Goal: Information Seeking & Learning: Learn about a topic

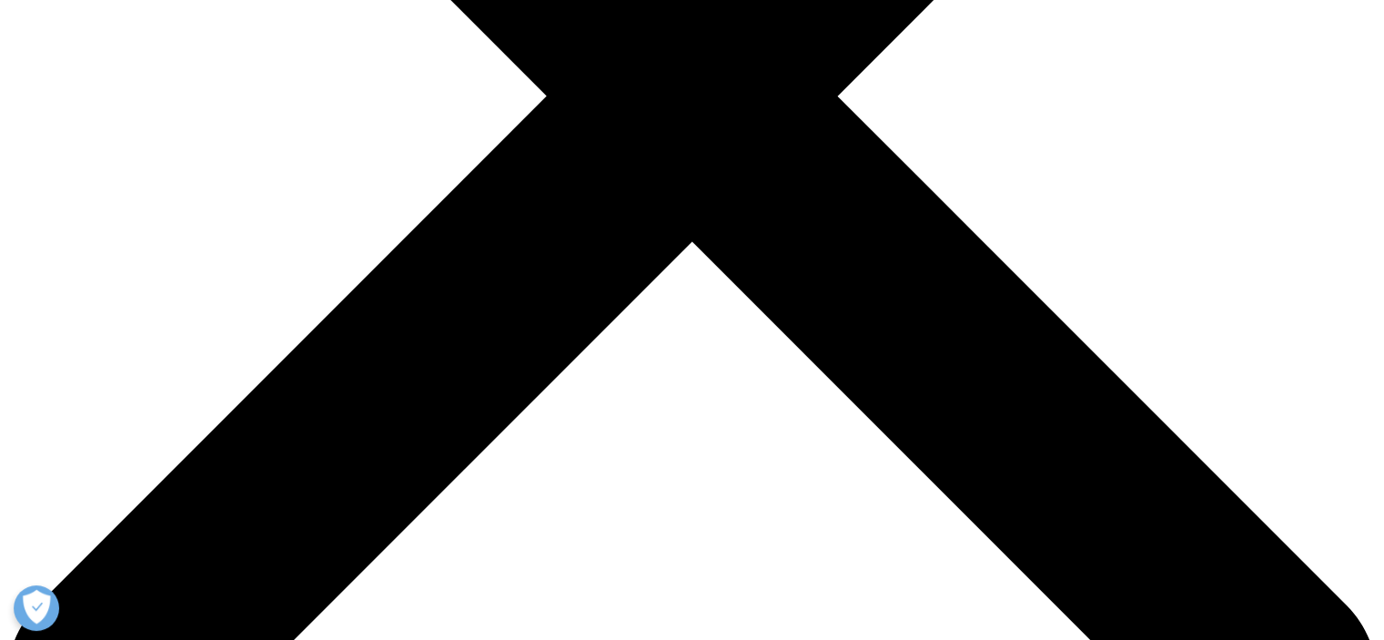
scroll to position [613, 0]
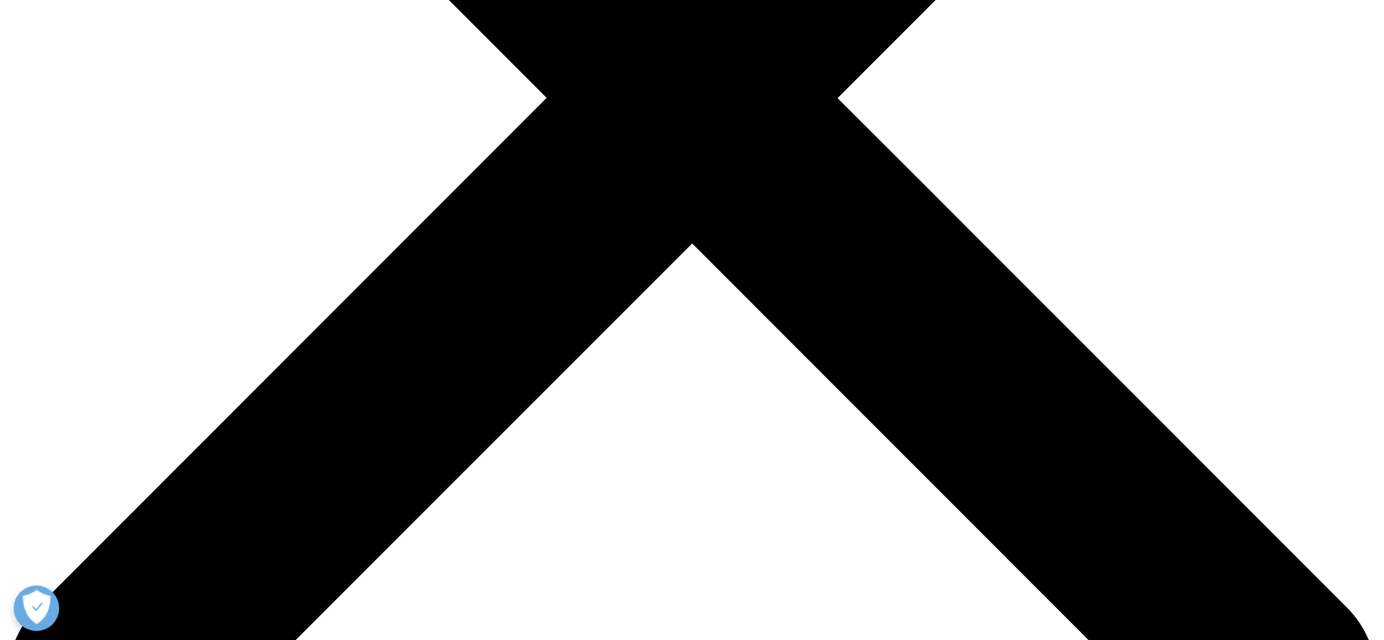
drag, startPoint x: 1391, startPoint y: 155, endPoint x: 1345, endPoint y: 367, distance: 217.1
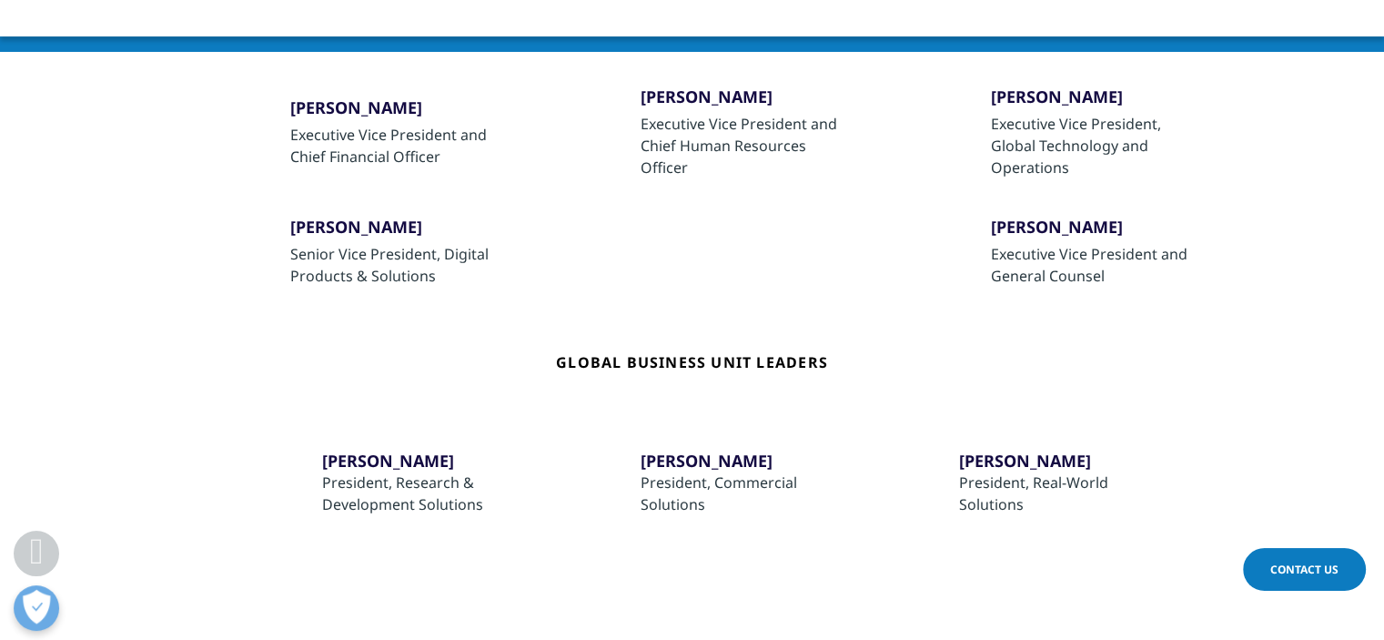
click at [1345, 367] on section "Corporate Leaders Research & Development Leaders Regional Business Unit Leaders…" at bounding box center [692, 204] width 1384 height 894
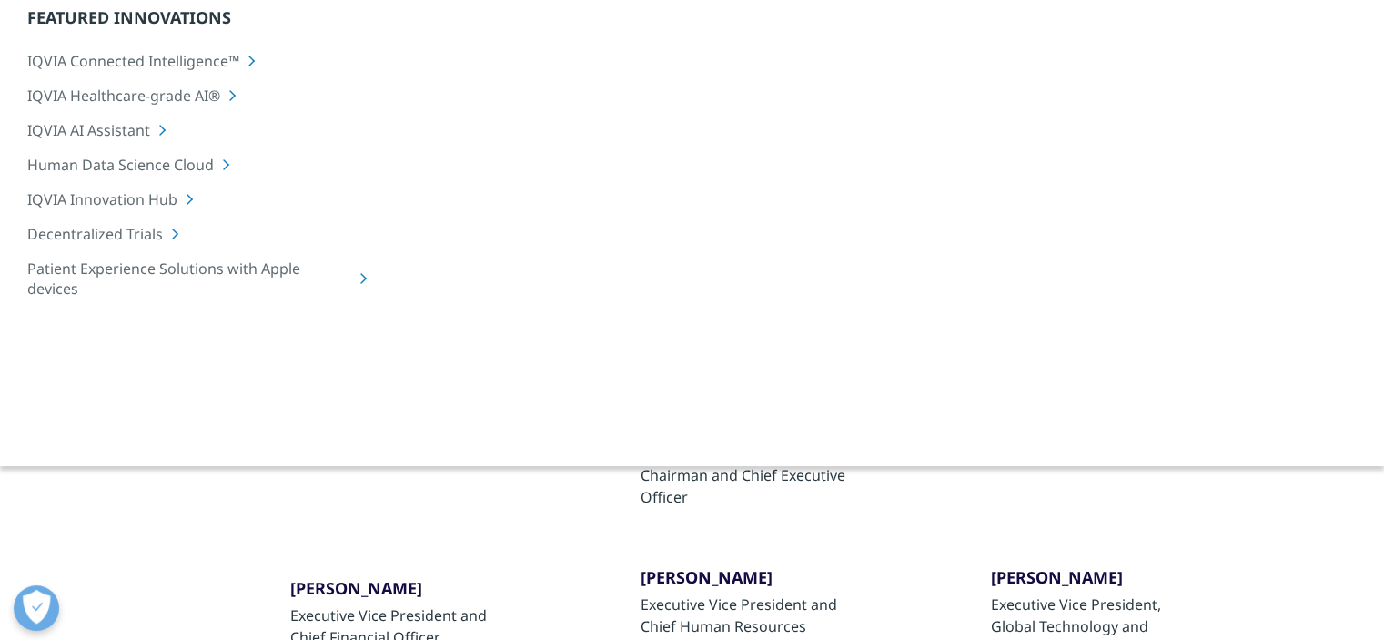
scroll to position [182, 0]
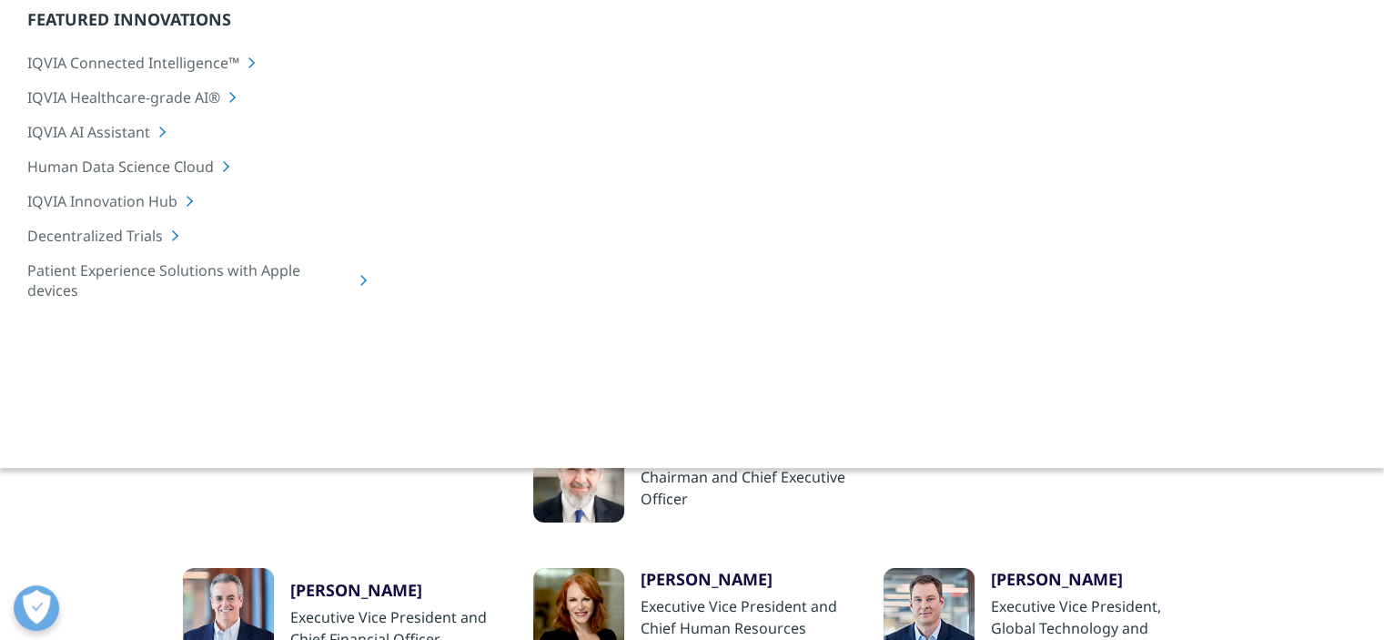
click at [717, 334] on div "Research & Development Leaders" at bounding box center [641, 333] width 206 height 39
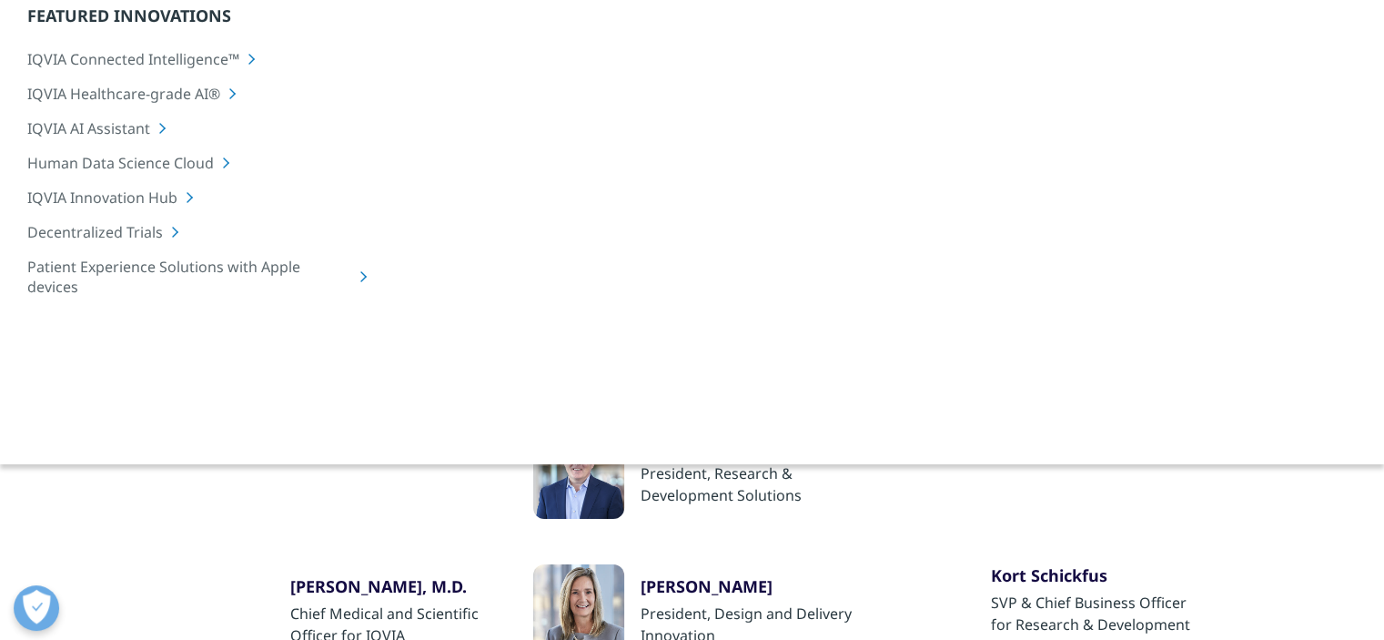
scroll to position [126, 0]
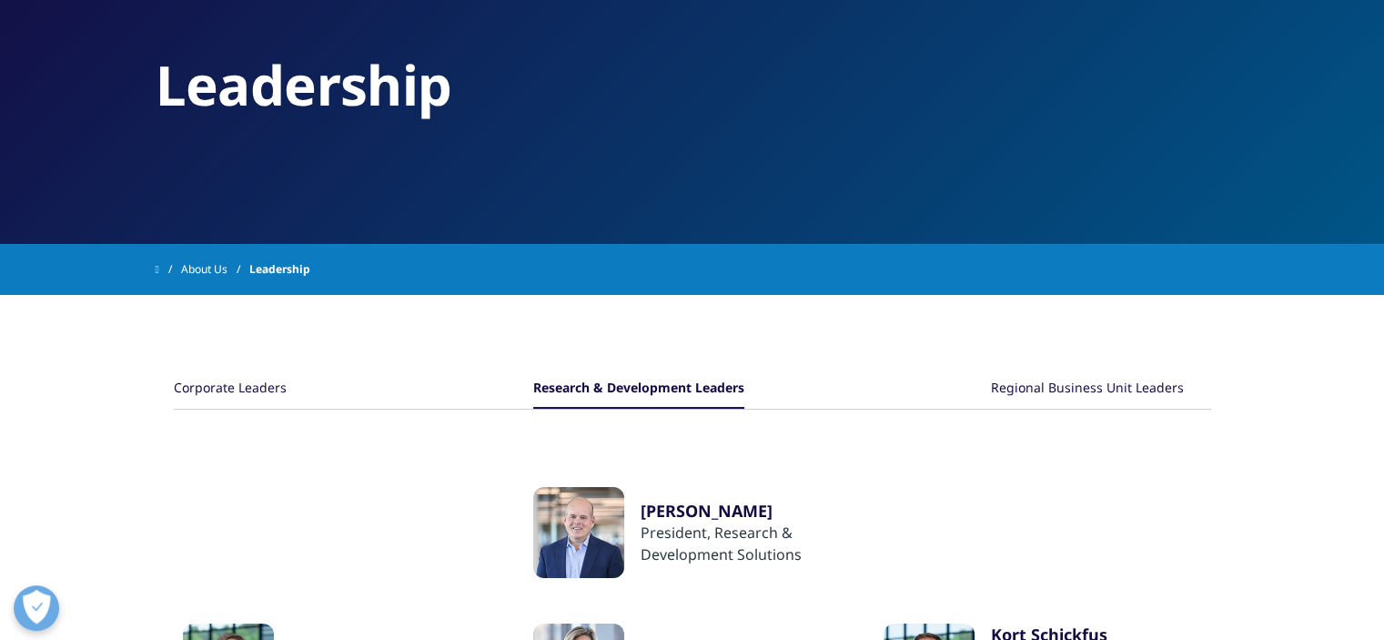
click at [1096, 387] on div "Regional Business Unit Leaders" at bounding box center [1087, 388] width 193 height 39
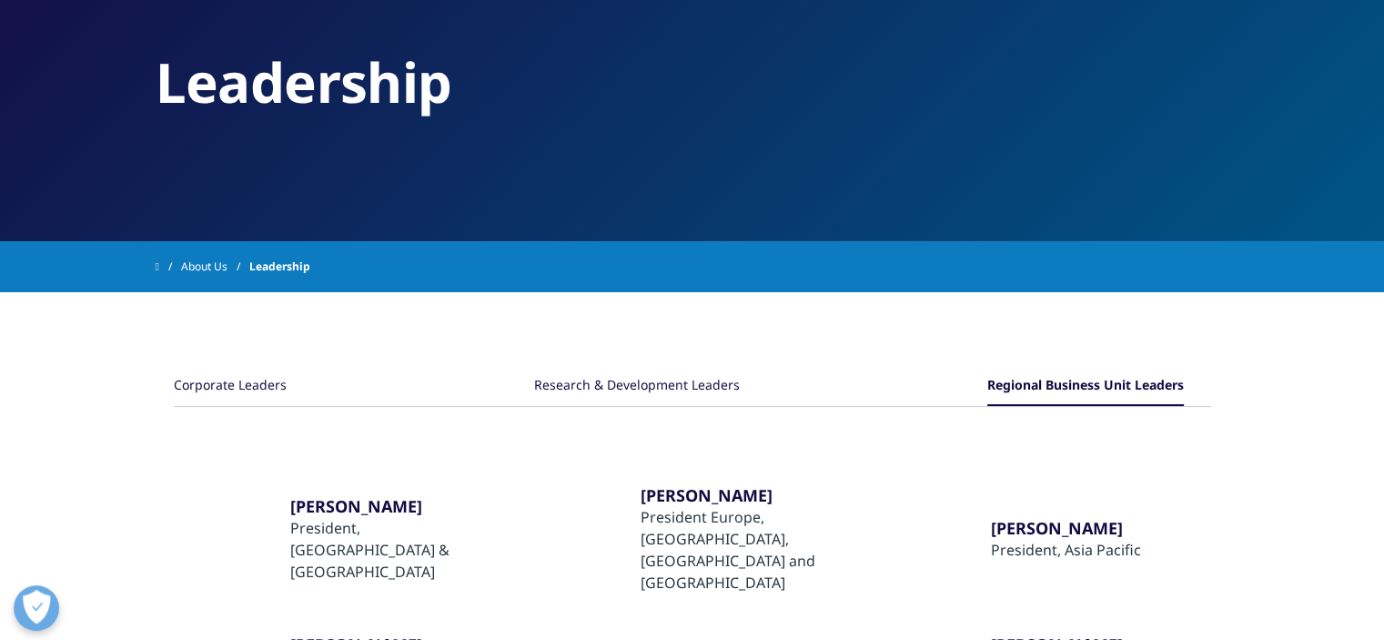
scroll to position [0, 0]
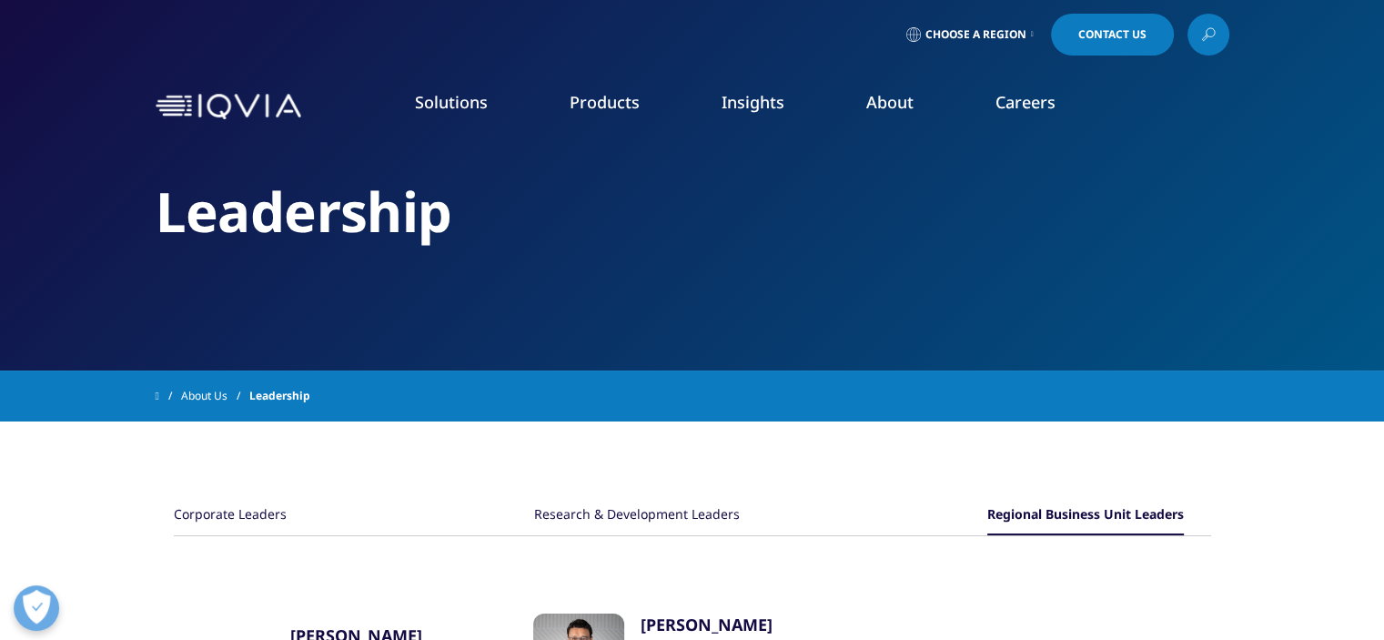
click at [404, 245] on link "Our Story" at bounding box center [536, 245] width 339 height 20
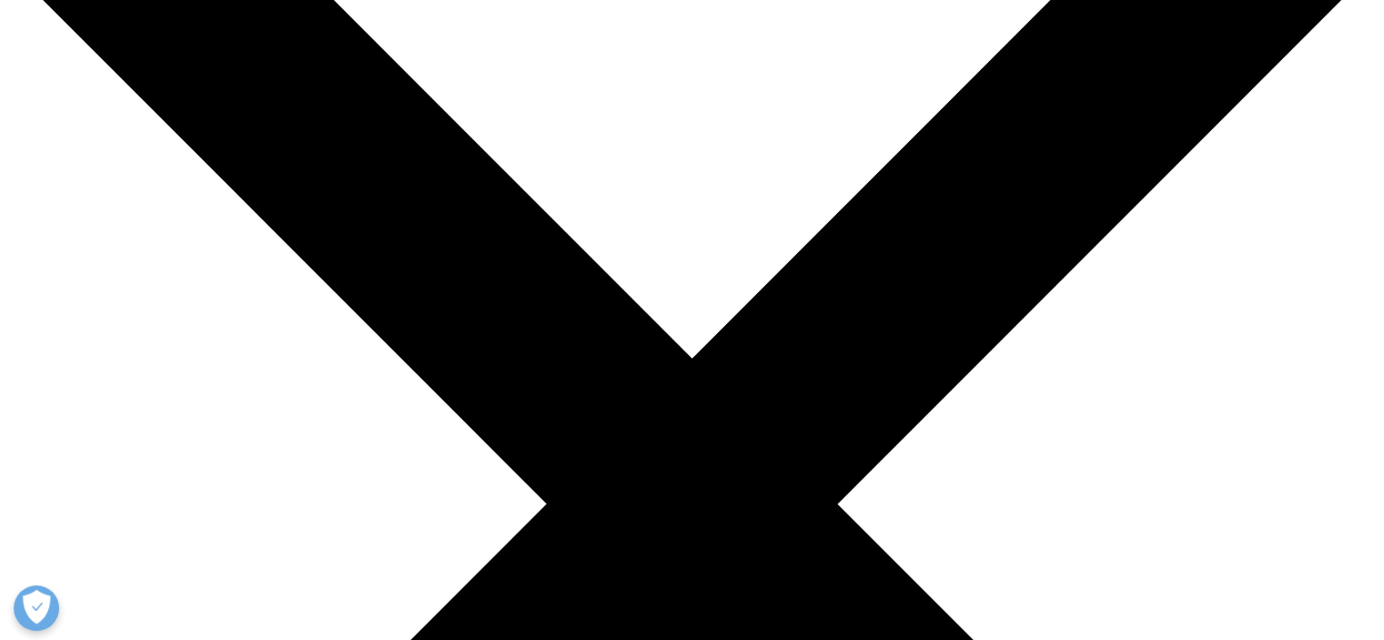
scroll to position [227, 0]
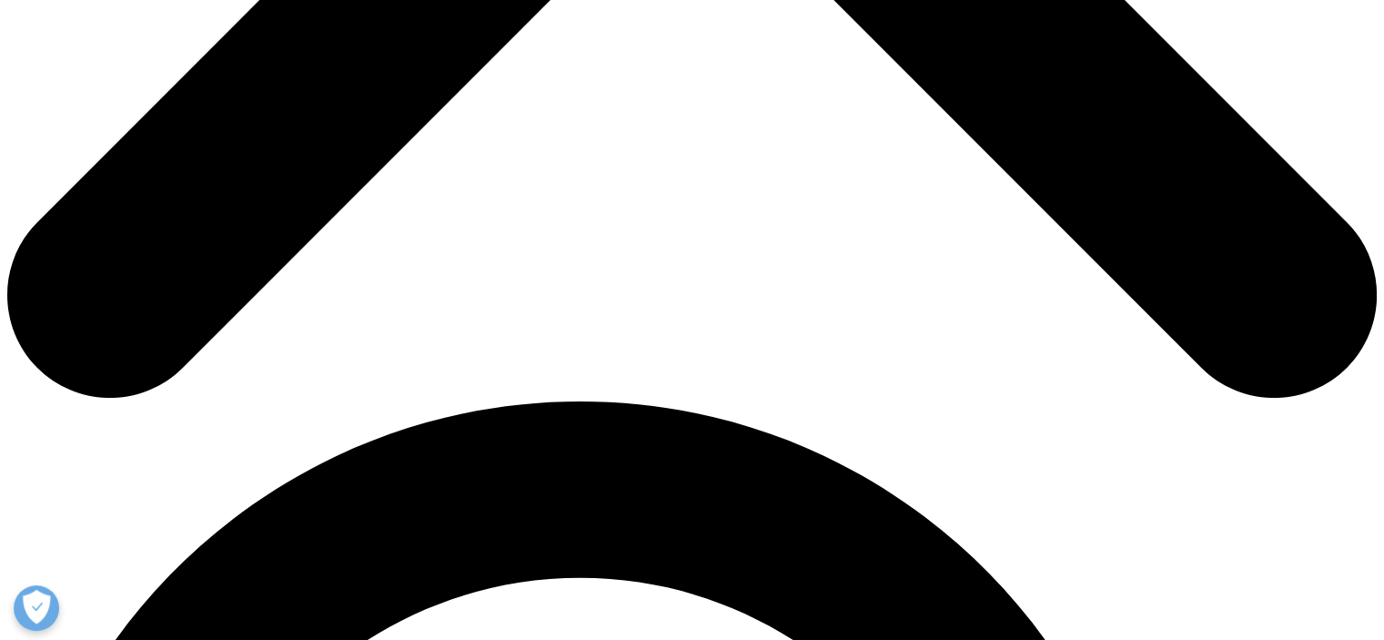
drag, startPoint x: 1386, startPoint y: 67, endPoint x: 1358, endPoint y: 156, distance: 92.7
